Goal: Complete application form

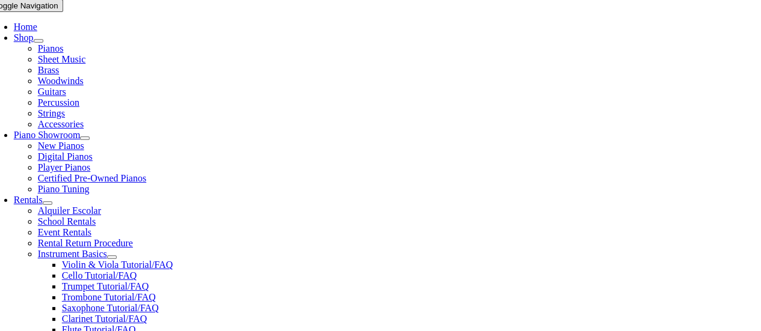
scroll to position [301, 0]
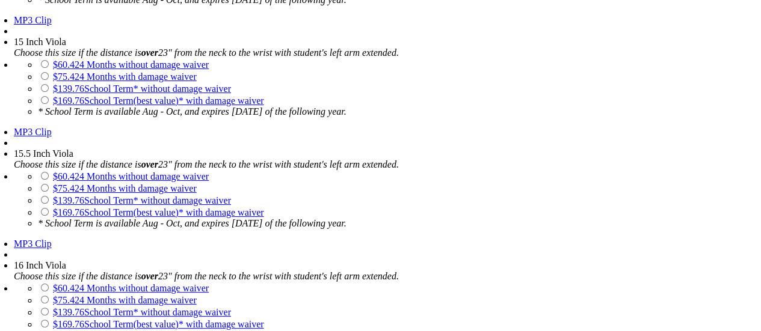
scroll to position [2045, 0]
